Goal: Task Accomplishment & Management: Manage account settings

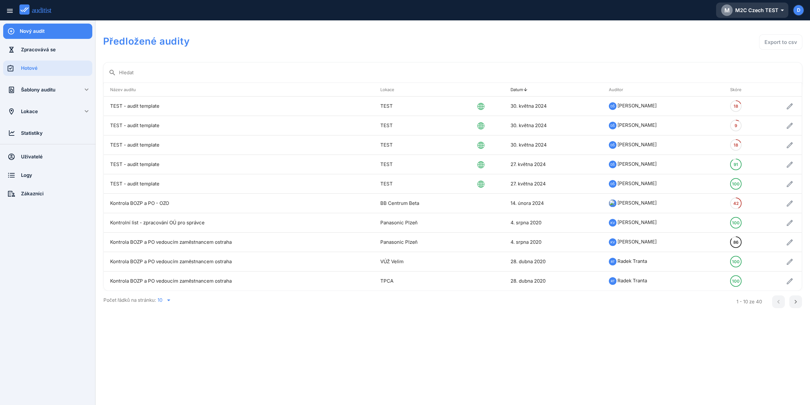
click at [766, 12] on div "M M2C Czech TEST arrow_drop_down_outlined" at bounding box center [752, 9] width 62 height 11
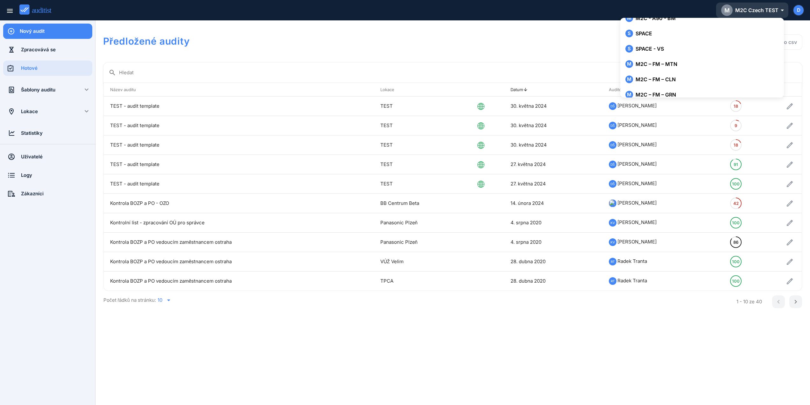
scroll to position [209, 0]
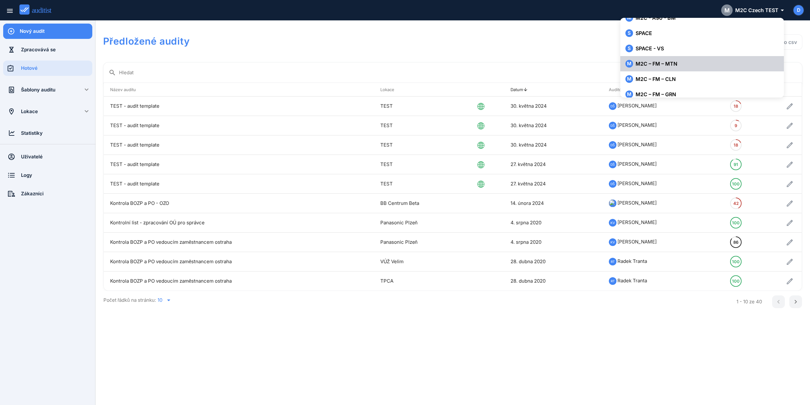
click at [664, 67] on div "M M2C – FM – MTN" at bounding box center [701, 64] width 153 height 8
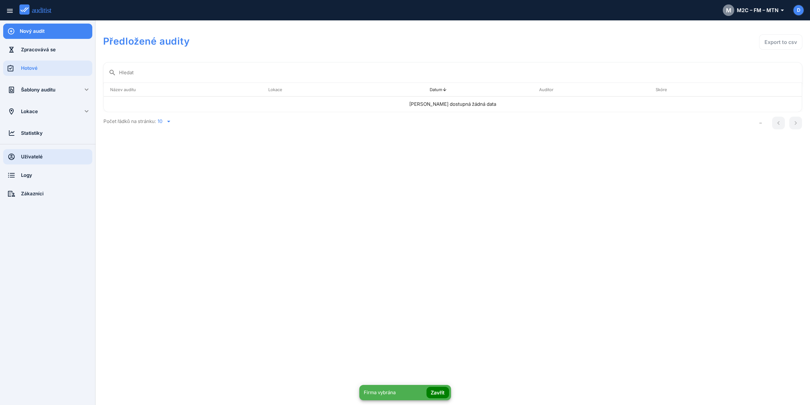
click at [40, 158] on div "Uživatelé" at bounding box center [56, 156] width 71 height 7
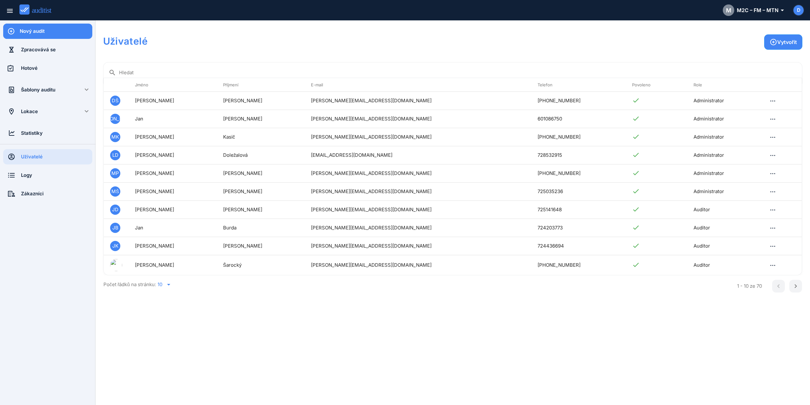
click at [164, 73] on input "Hledat" at bounding box center [458, 72] width 678 height 10
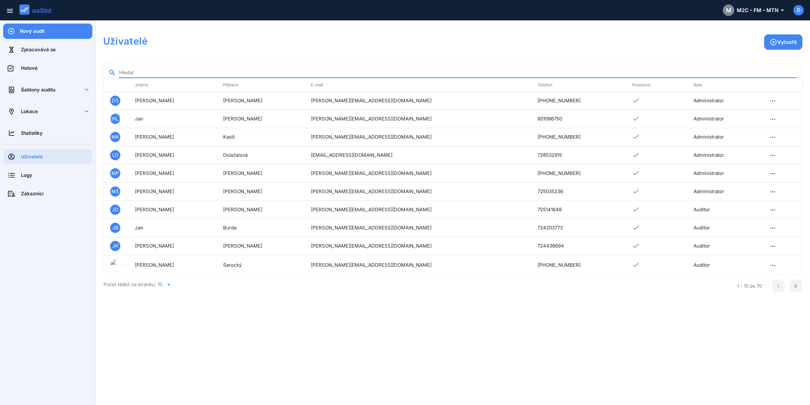
paste input "*******"
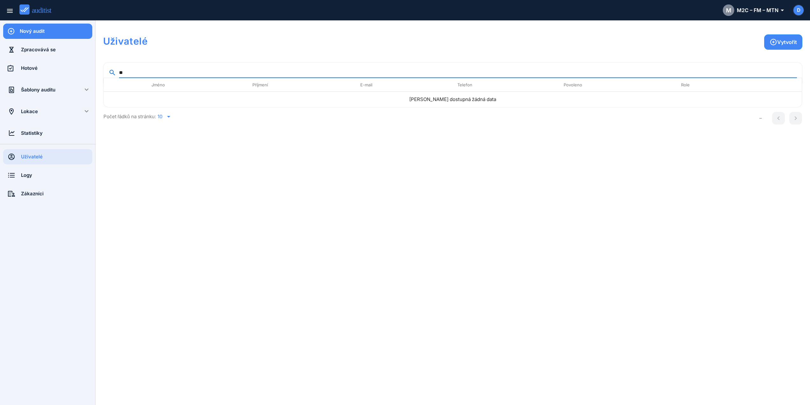
type input "*"
